Goal: Task Accomplishment & Management: Manage account settings

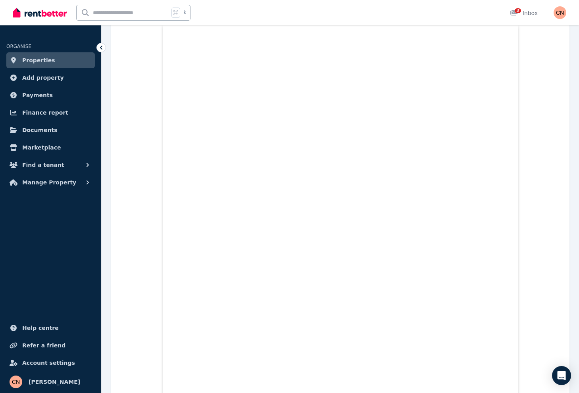
scroll to position [250, 0]
click at [514, 4] on link "3 Inbox" at bounding box center [523, 12] width 31 height 25
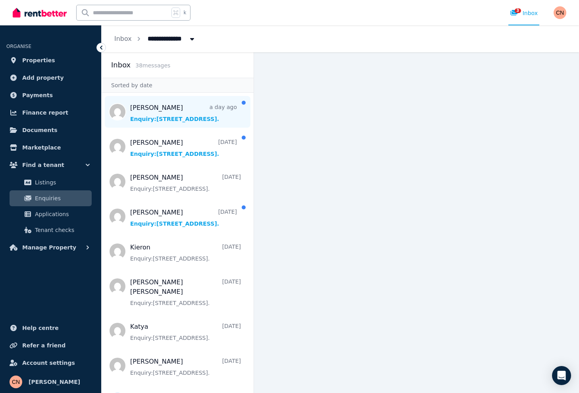
click at [167, 115] on span "Message list" at bounding box center [178, 112] width 152 height 32
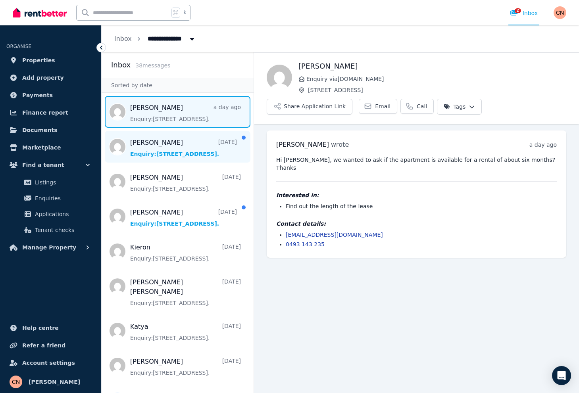
click at [153, 142] on span "Message list" at bounding box center [178, 147] width 152 height 32
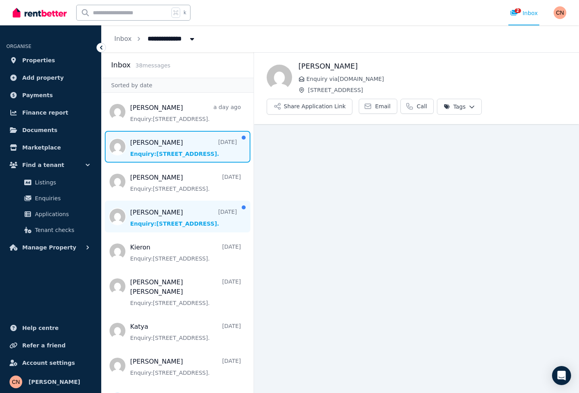
click at [169, 210] on span "Message list" at bounding box center [178, 217] width 152 height 32
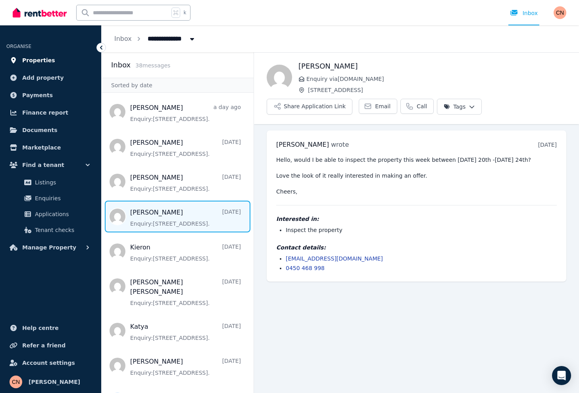
click at [40, 56] on span "Properties" at bounding box center [38, 61] width 33 height 10
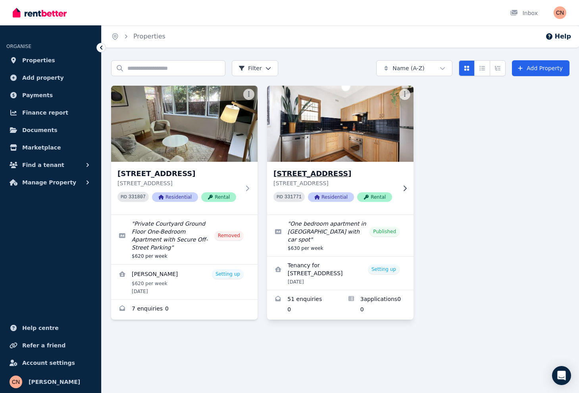
click at [320, 146] on img at bounding box center [341, 124] width 154 height 80
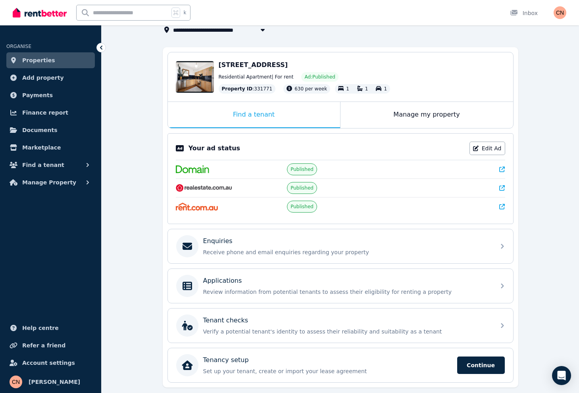
scroll to position [56, 0]
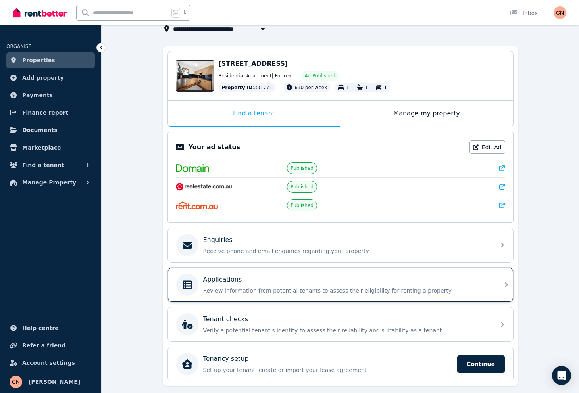
click at [273, 280] on div "Applications" at bounding box center [346, 280] width 287 height 10
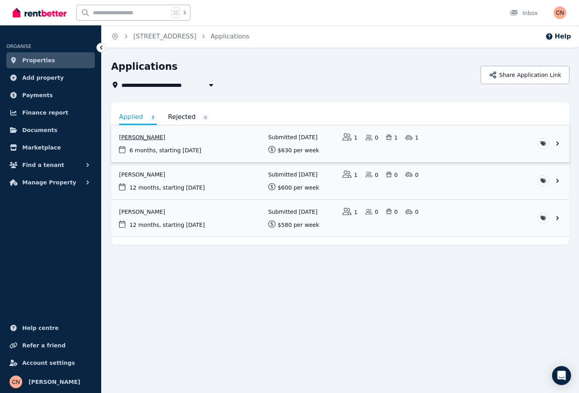
click at [146, 136] on link "View application: Kieron Lester" at bounding box center [340, 143] width 458 height 37
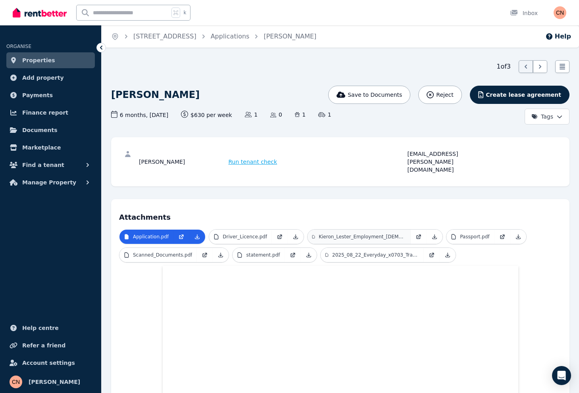
click at [339, 234] on p "Kieron_Lester_Employment_[DEMOGRAPHIC_DATA]_AU.pdf" at bounding box center [362, 237] width 87 height 6
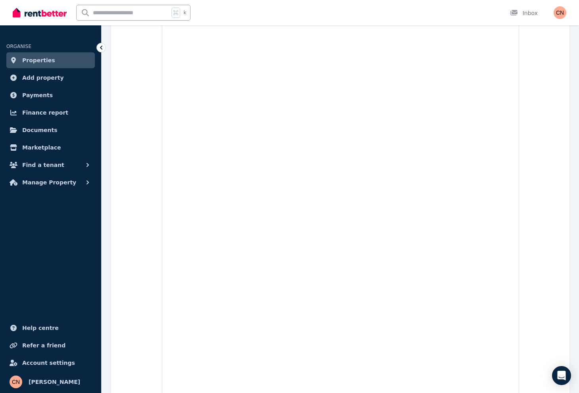
scroll to position [2128, 0]
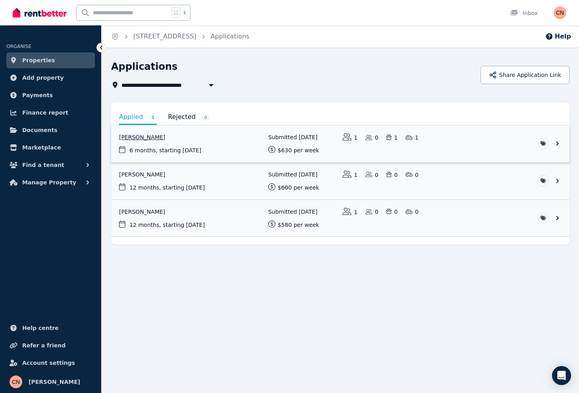
click at [291, 136] on link "View application: Kieron Lester" at bounding box center [340, 143] width 458 height 37
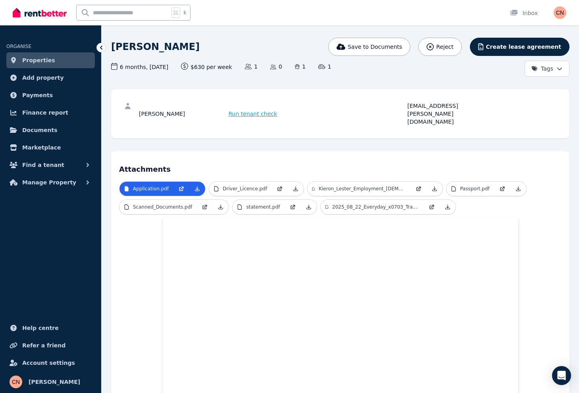
scroll to position [35, 0]
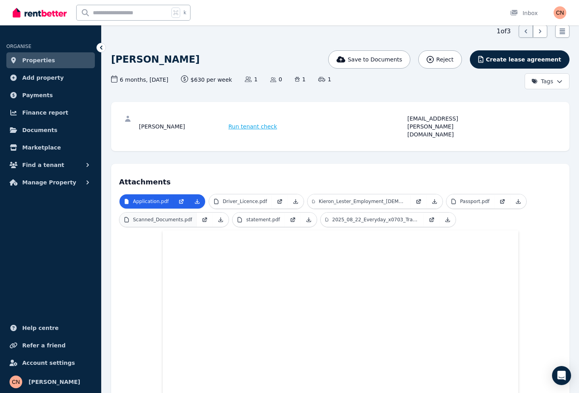
click at [181, 217] on p "Scanned_Documents.pdf" at bounding box center [162, 220] width 59 height 6
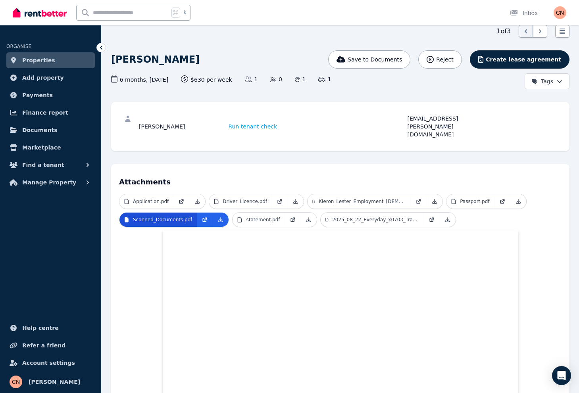
scroll to position [83, 0]
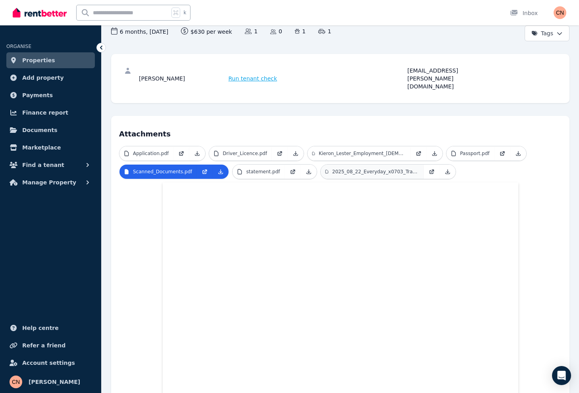
click at [369, 169] on p "2025_08_22_Everyday_x0703_Transaction_List.pdf" at bounding box center [375, 172] width 87 height 6
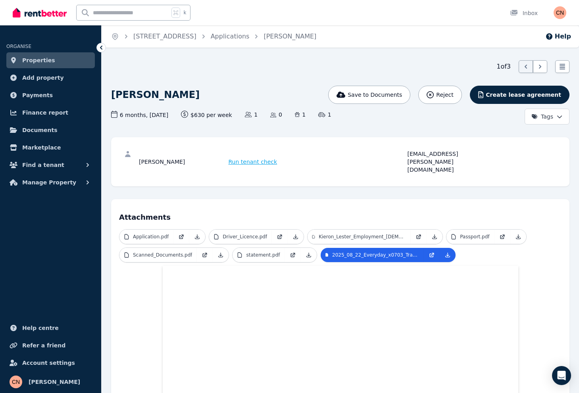
scroll to position [0, 0]
click at [477, 234] on p "Passport.pdf" at bounding box center [474, 237] width 29 height 6
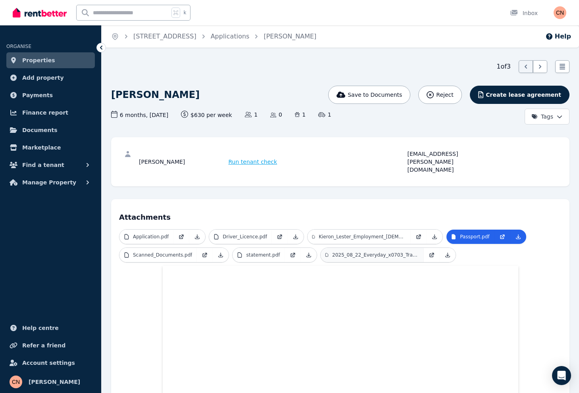
click at [377, 252] on p "2025_08_22_Everyday_x0703_Transaction_List.pdf" at bounding box center [375, 255] width 87 height 6
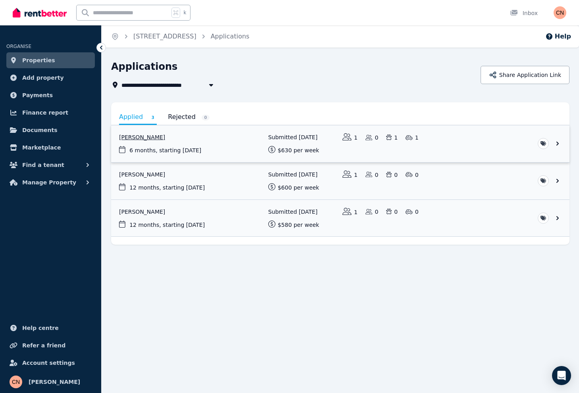
click at [246, 144] on link "View application: Kieron Lester" at bounding box center [340, 143] width 458 height 37
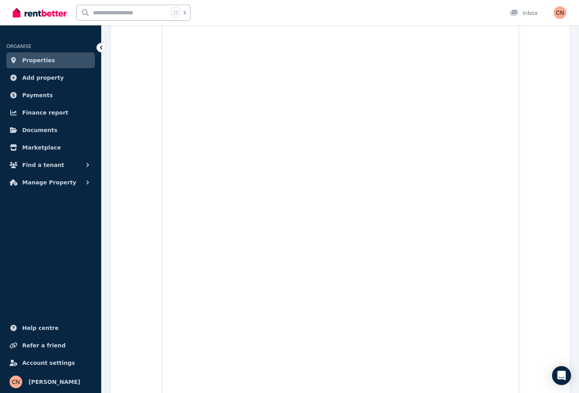
scroll to position [152, 0]
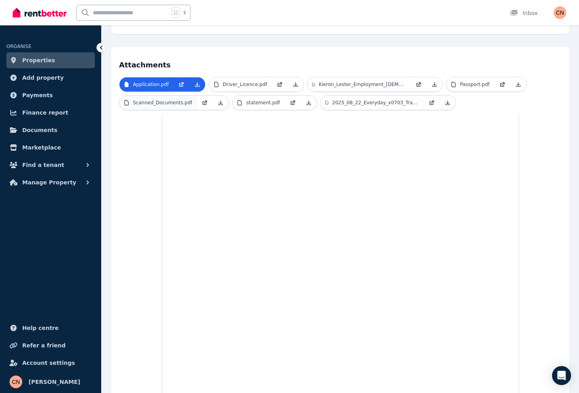
click at [151, 96] on link "Scanned_Documents.pdf" at bounding box center [157, 103] width 77 height 14
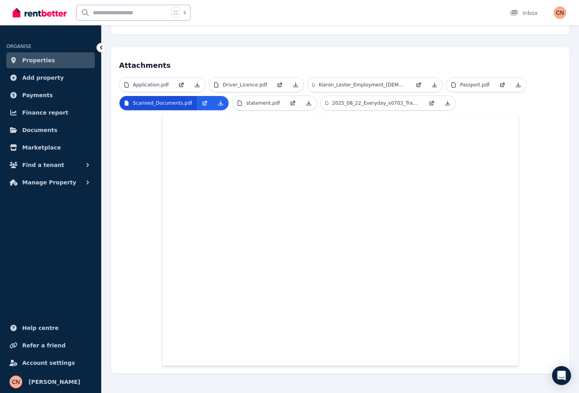
scroll to position [144, 0]
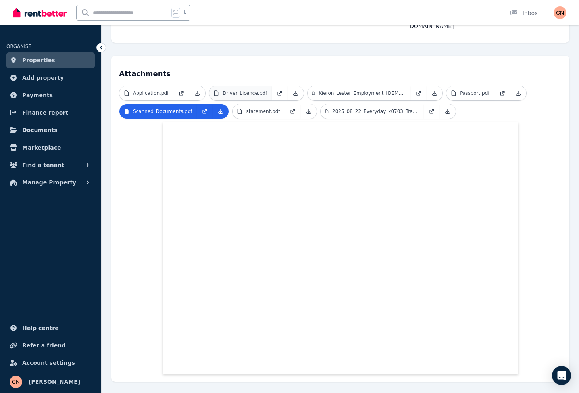
click at [247, 90] on p "Driver_Licence.pdf" at bounding box center [245, 93] width 44 height 6
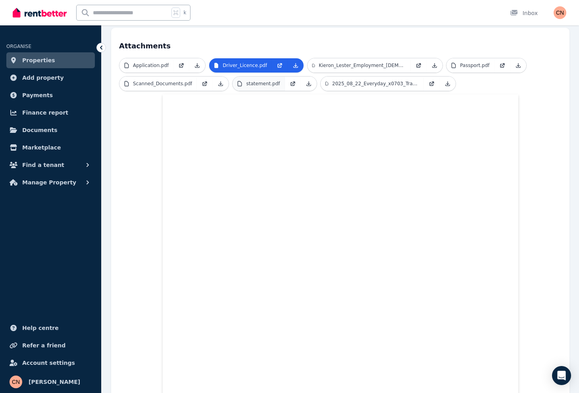
scroll to position [171, 0]
click at [264, 81] on p "statement.pdf" at bounding box center [263, 84] width 34 height 6
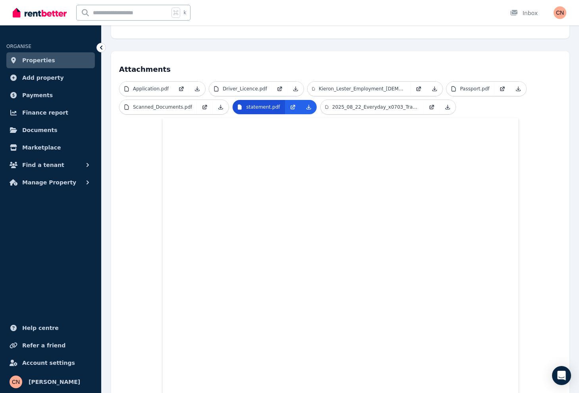
scroll to position [127, 0]
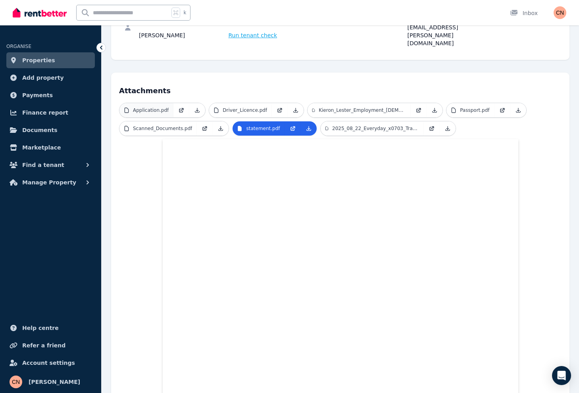
click at [164, 107] on p "Application.pdf" at bounding box center [151, 110] width 36 height 6
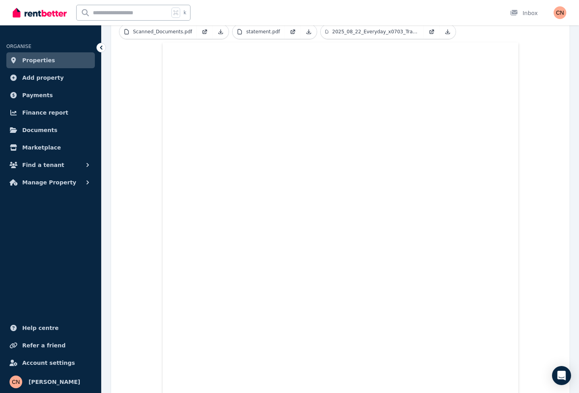
scroll to position [224, 0]
